Goal: Task Accomplishment & Management: Use online tool/utility

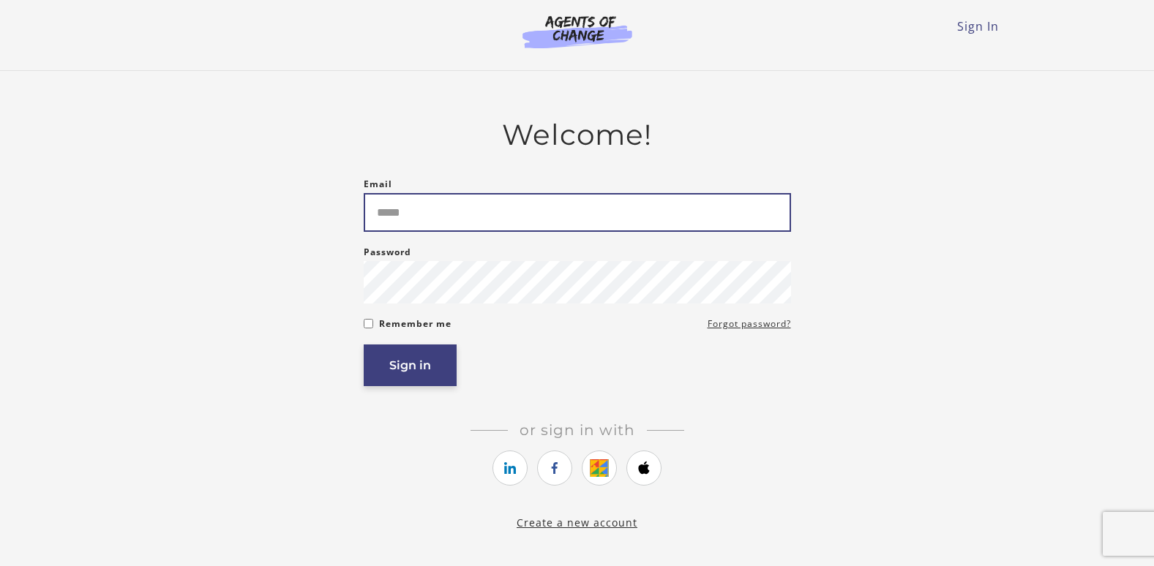
type input "**********"
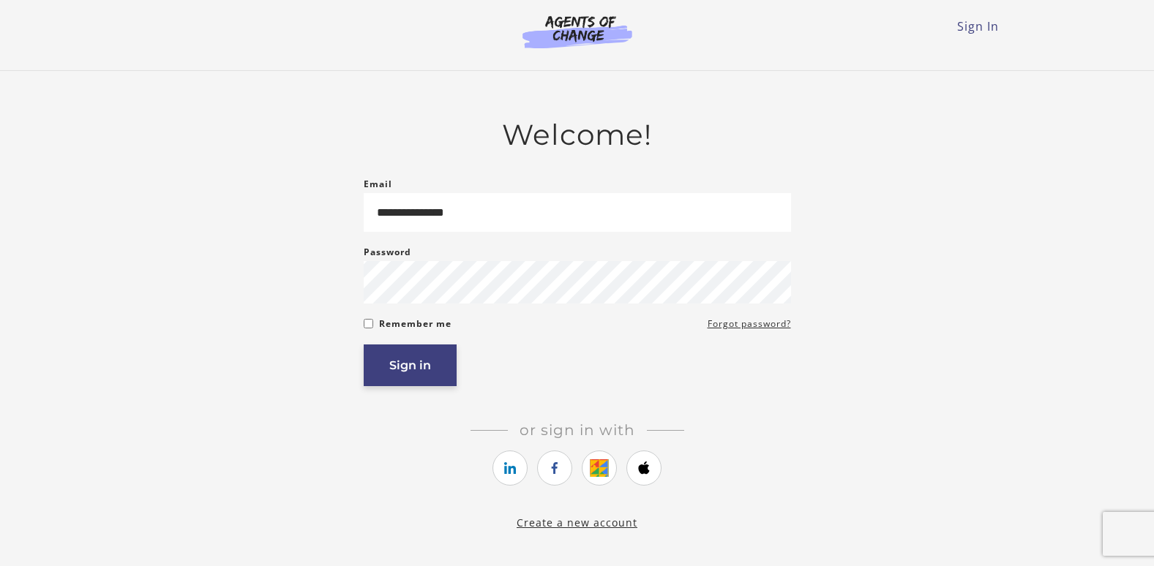
click at [378, 383] on button "Sign in" at bounding box center [410, 366] width 93 height 42
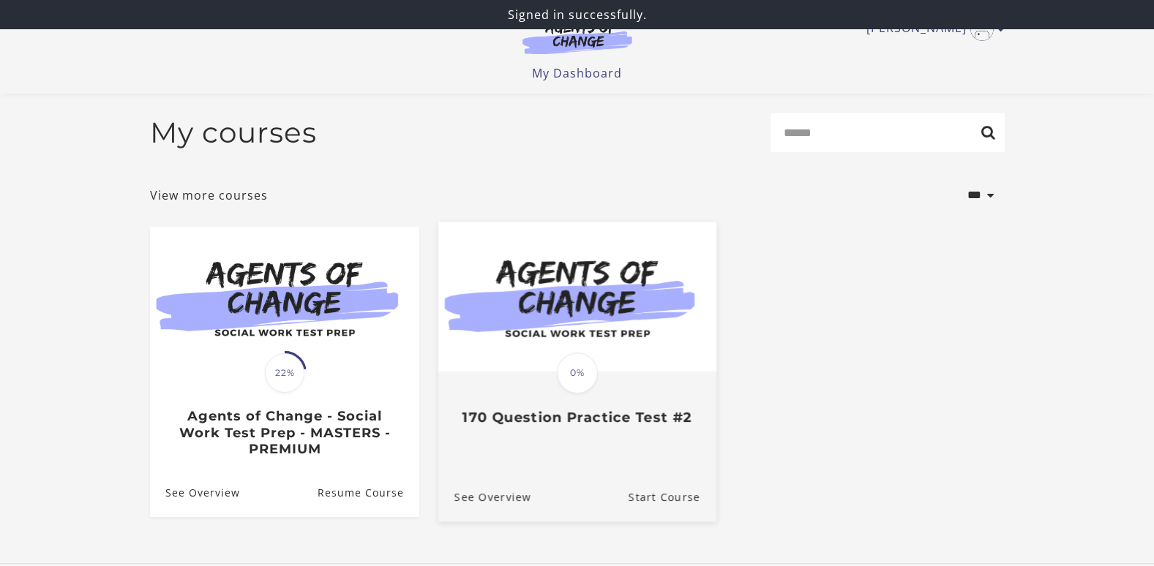
scroll to position [73, 0]
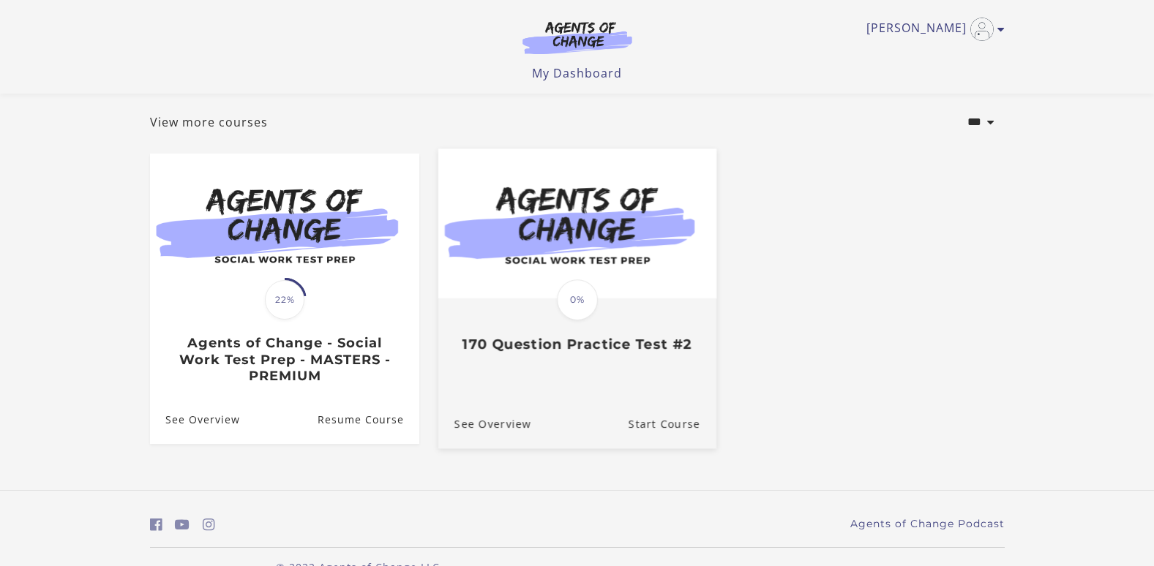
click at [634, 253] on img at bounding box center [577, 224] width 278 height 150
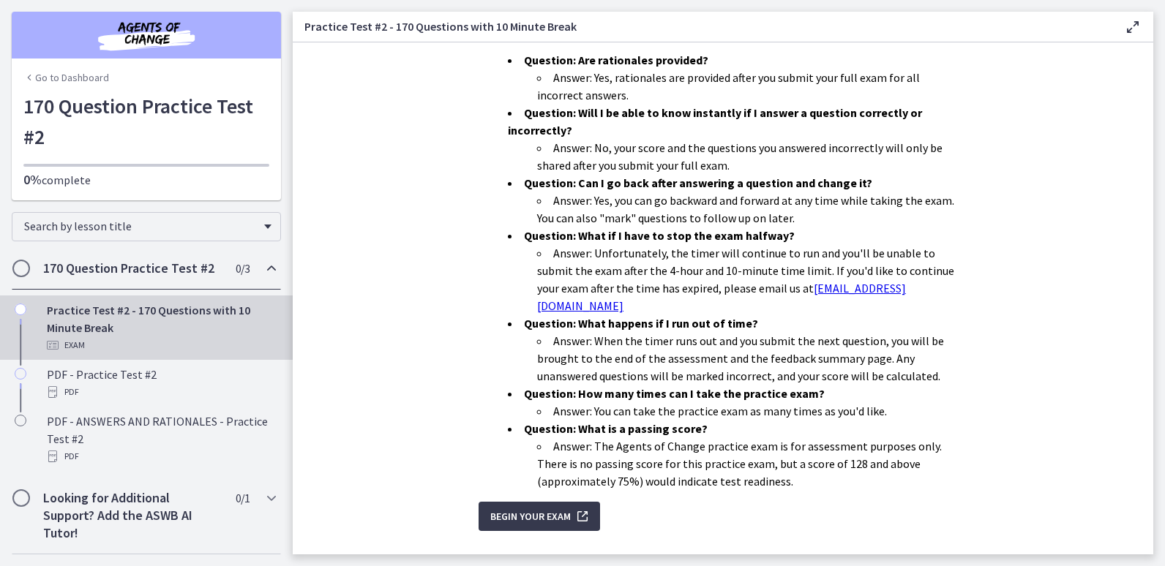
scroll to position [416, 0]
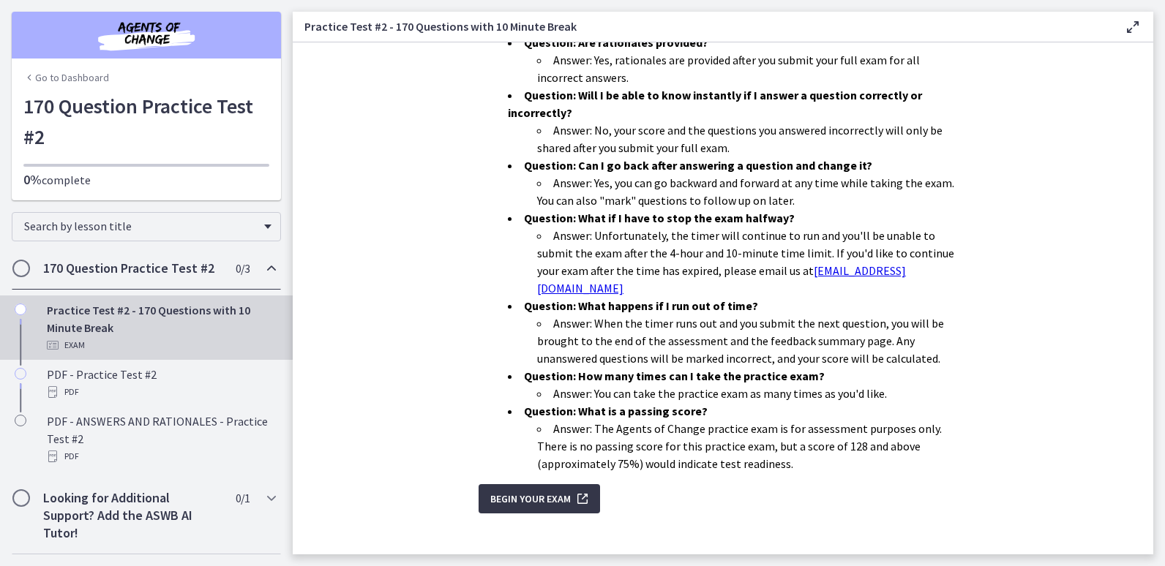
click at [525, 490] on span "Begin Your Exam" at bounding box center [530, 499] width 80 height 18
click at [544, 490] on span "Begin Your Exam" at bounding box center [530, 499] width 80 height 18
